Goal: Transaction & Acquisition: Purchase product/service

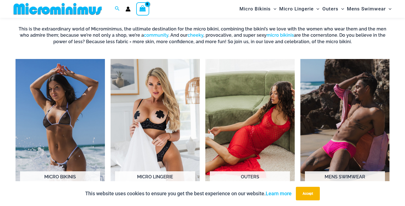
scroll to position [389, 0]
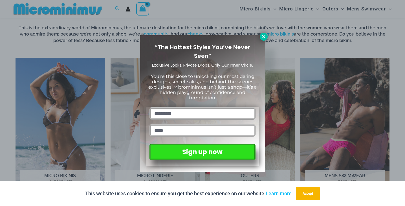
click at [263, 38] on icon at bounding box center [263, 36] width 5 height 5
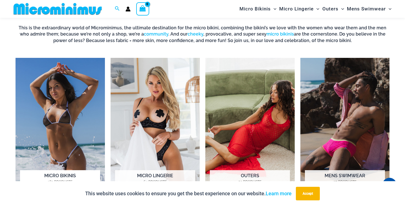
click at [52, 134] on img "Visit product category Micro Bikinis" at bounding box center [60, 127] width 89 height 138
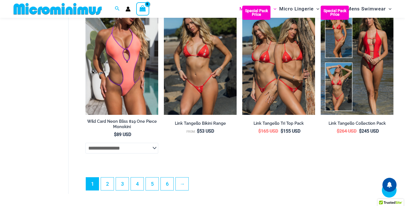
scroll to position [1365, 0]
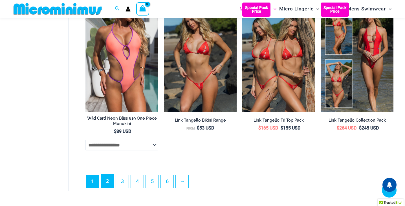
click at [105, 188] on link "2" at bounding box center [107, 180] width 13 height 13
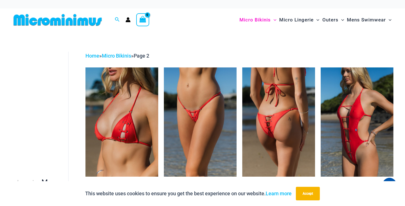
click at [270, 129] on img at bounding box center [278, 121] width 73 height 109
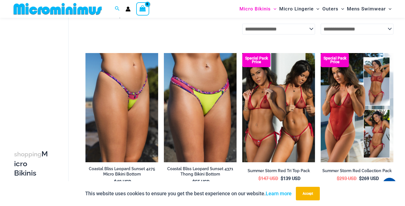
scroll to position [343, 0]
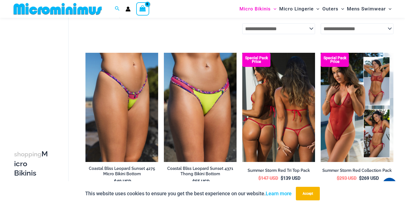
click at [275, 139] on img at bounding box center [278, 107] width 73 height 109
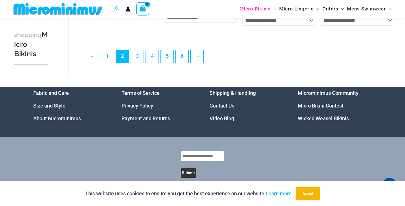
scroll to position [1350, 0]
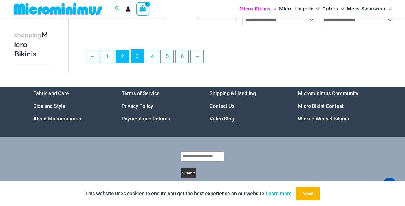
click at [137, 63] on link "3" at bounding box center [137, 56] width 13 height 13
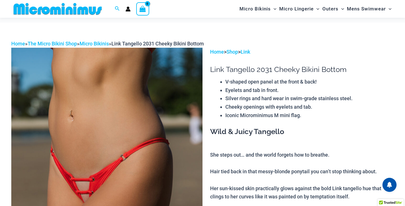
scroll to position [43, 0]
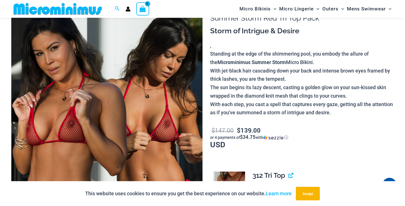
scroll to position [54, 0]
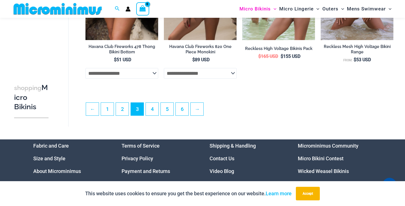
scroll to position [1298, 0]
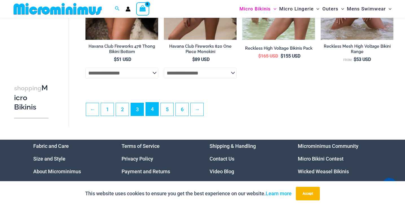
click at [154, 116] on link "4" at bounding box center [152, 108] width 13 height 13
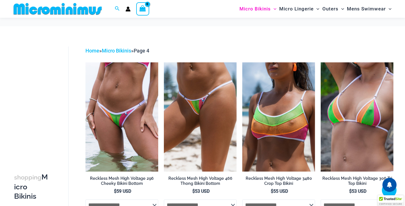
scroll to position [377, 0]
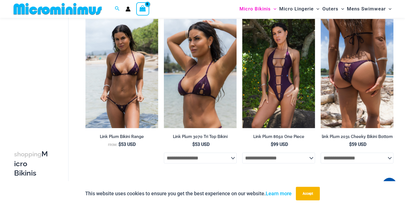
click at [345, 87] on img at bounding box center [357, 73] width 73 height 109
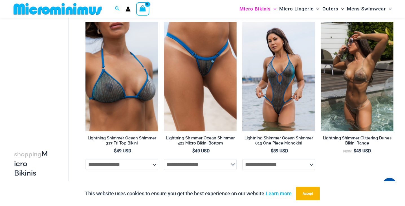
scroll to position [1199, 0]
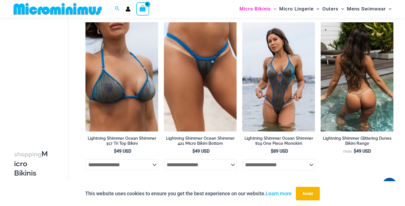
click at [351, 99] on img at bounding box center [357, 76] width 73 height 109
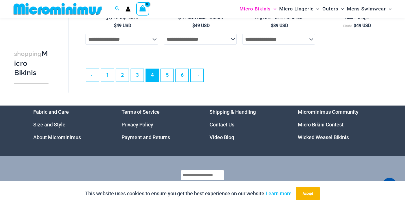
scroll to position [1326, 0]
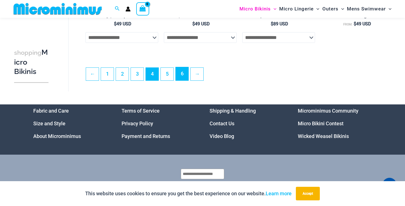
click at [183, 80] on link "6" at bounding box center [182, 73] width 13 height 13
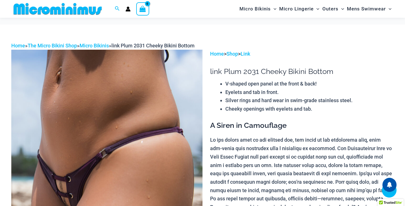
scroll to position [106, 0]
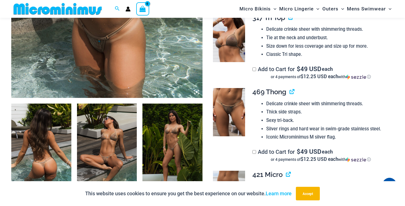
scroll to position [241, 0]
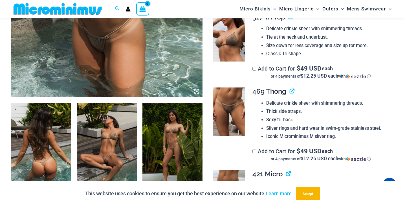
click at [106, 159] on img at bounding box center [107, 148] width 60 height 90
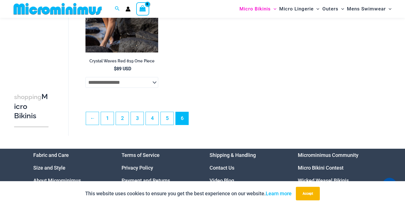
scroll to position [1269, 0]
